Goal: Information Seeking & Learning: Learn about a topic

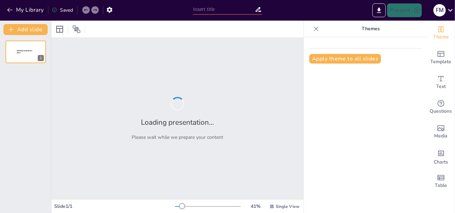
type input "Diferenciación entre Imprudencia Consciente e Inconsciente: Un Análisis Jurídico"
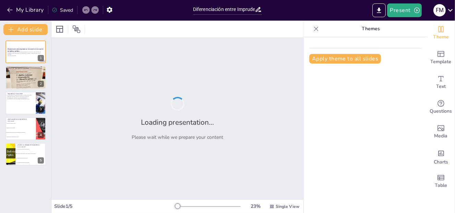
checkbox input "true"
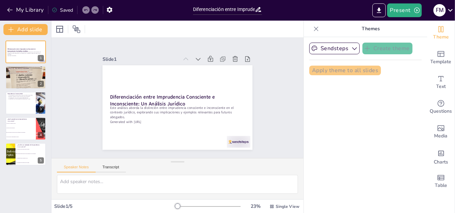
checkbox input "true"
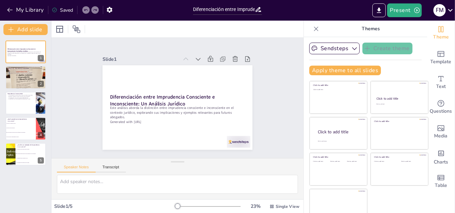
checkbox input "true"
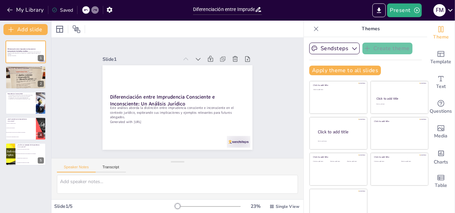
checkbox input "true"
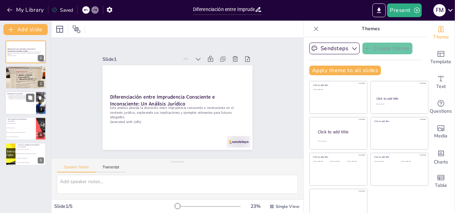
checkbox input "true"
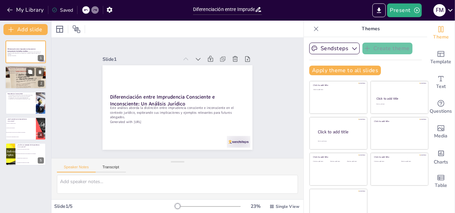
checkbox input "true"
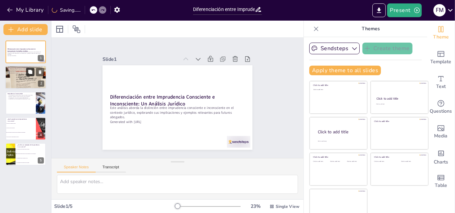
checkbox input "true"
click at [27, 78] on div at bounding box center [25, 77] width 41 height 55
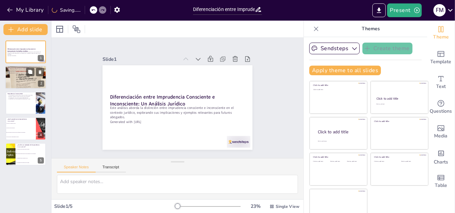
type textarea "La acción del conductor es un ejemplo claro de imprudencia consciente. Este tip…"
checkbox input "true"
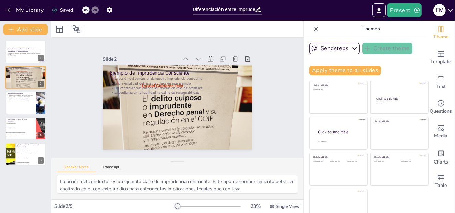
checkbox input "true"
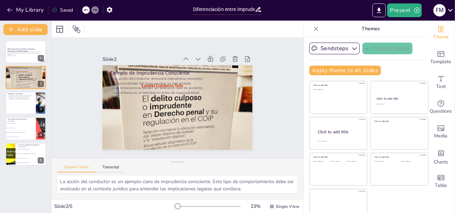
checkbox input "true"
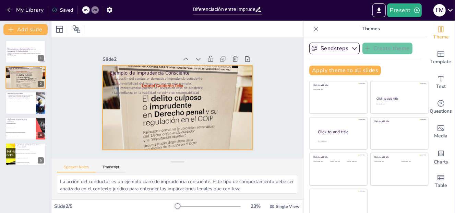
checkbox input "true"
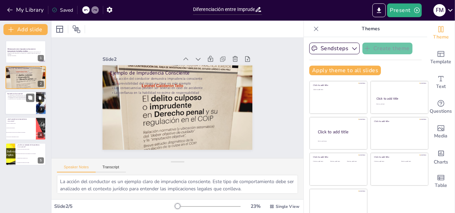
checkbox input "true"
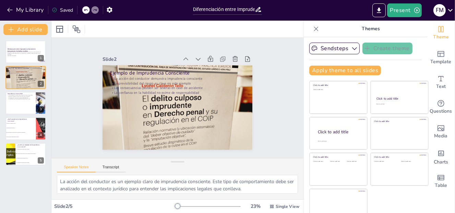
checkbox input "true"
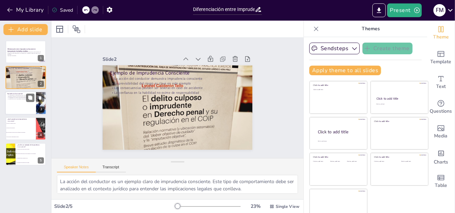
checkbox input "true"
click at [17, 105] on div at bounding box center [25, 102] width 41 height 23
type textarea "La falta de previsión es un aspecto central en la imprudencia inconsciente. El …"
checkbox input "true"
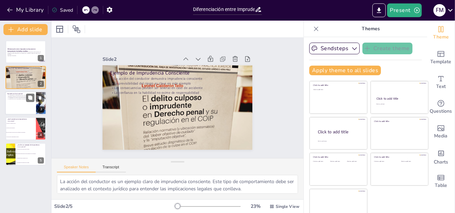
checkbox input "true"
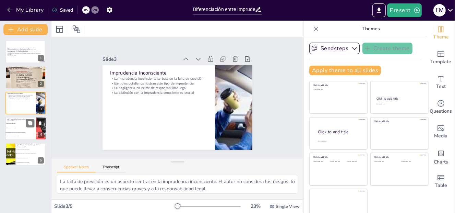
checkbox input "true"
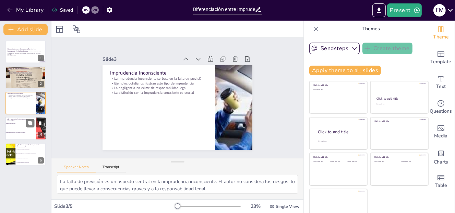
checkbox input "true"
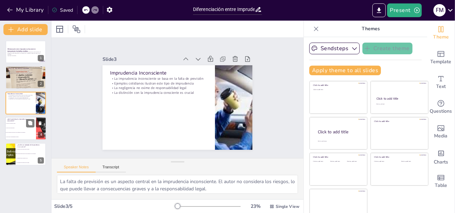
checkbox input "true"
click at [24, 133] on li "El autor anticipa el riesgo pero actúa confiando en su habilidad" at bounding box center [20, 132] width 31 height 4
type textarea "La respuesta correcta es la opción 3, ya que la imprudencia consciente implica …"
checkbox input "true"
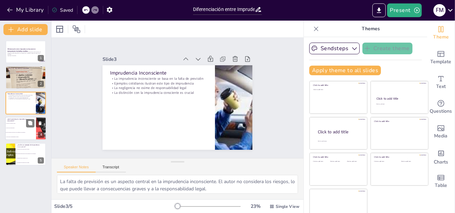
checkbox input "true"
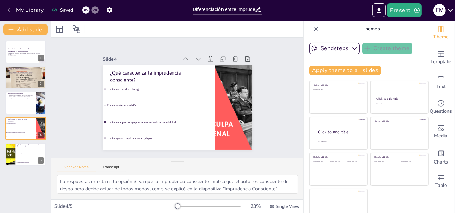
checkbox input "true"
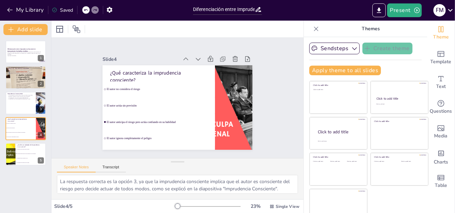
checkbox input "true"
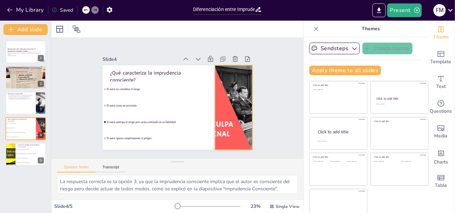
checkbox input "true"
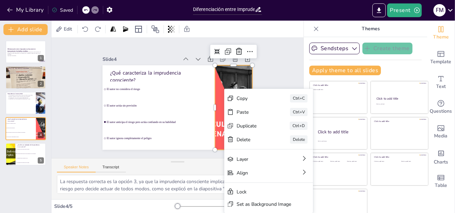
checkbox input "true"
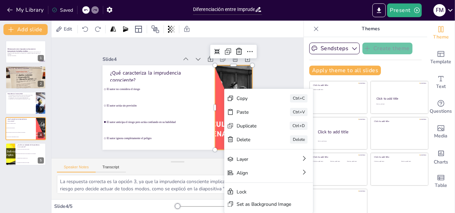
checkbox input "true"
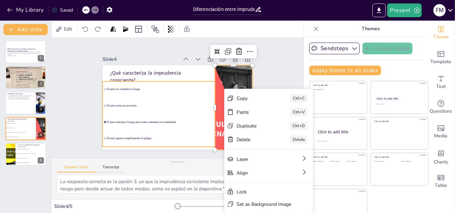
checkbox input "true"
click at [172, 100] on li "El autor actúa sin previsión" at bounding box center [158, 103] width 114 height 27
checkbox input "true"
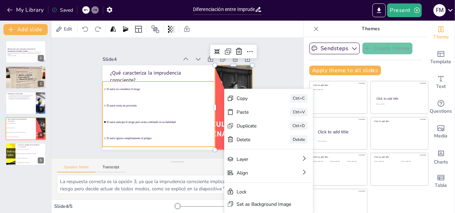
checkbox input "true"
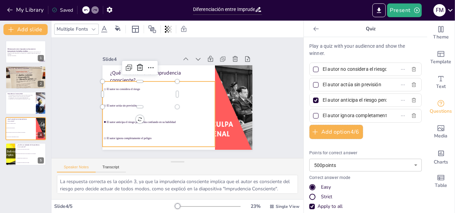
checkbox input "true"
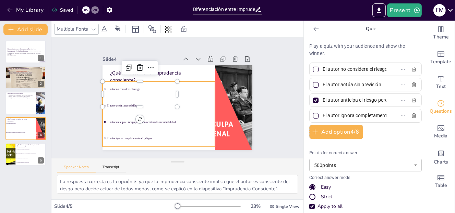
checkbox input "true"
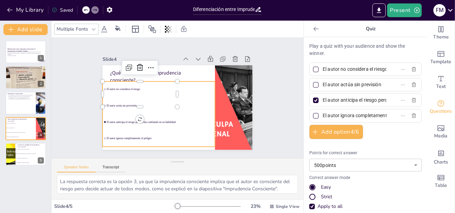
checkbox input "true"
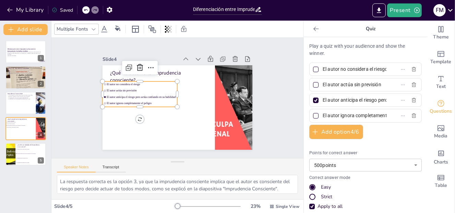
checkbox input "true"
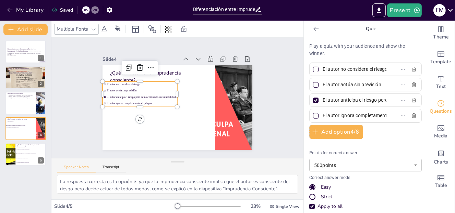
checkbox input "true"
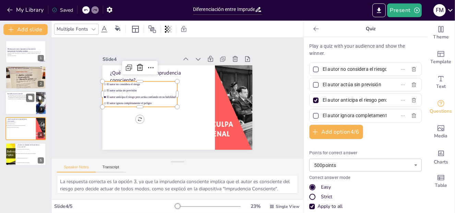
checkbox input "true"
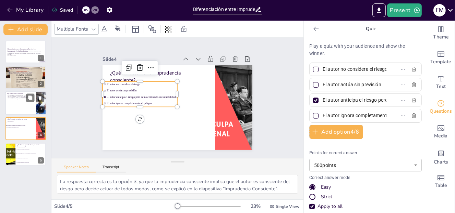
checkbox input "true"
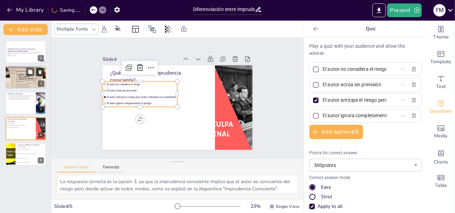
checkbox input "true"
click at [30, 82] on div at bounding box center [25, 77] width 41 height 55
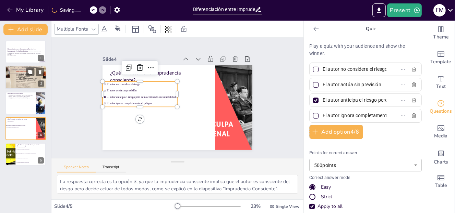
type textarea "La acción del conductor es un ejemplo claro de imprudencia consciente. Este tip…"
checkbox input "true"
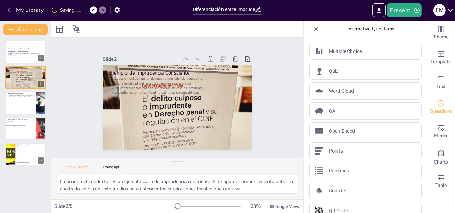
checkbox input "true"
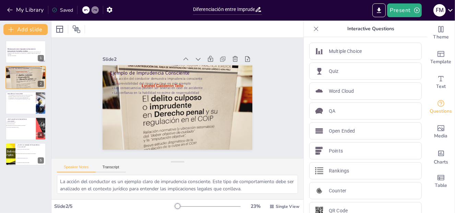
checkbox input "true"
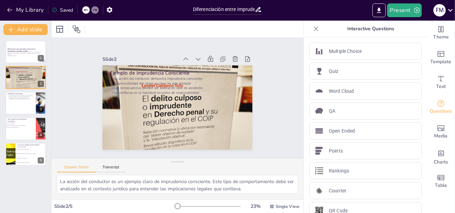
checkbox input "true"
